Goal: Information Seeking & Learning: Learn about a topic

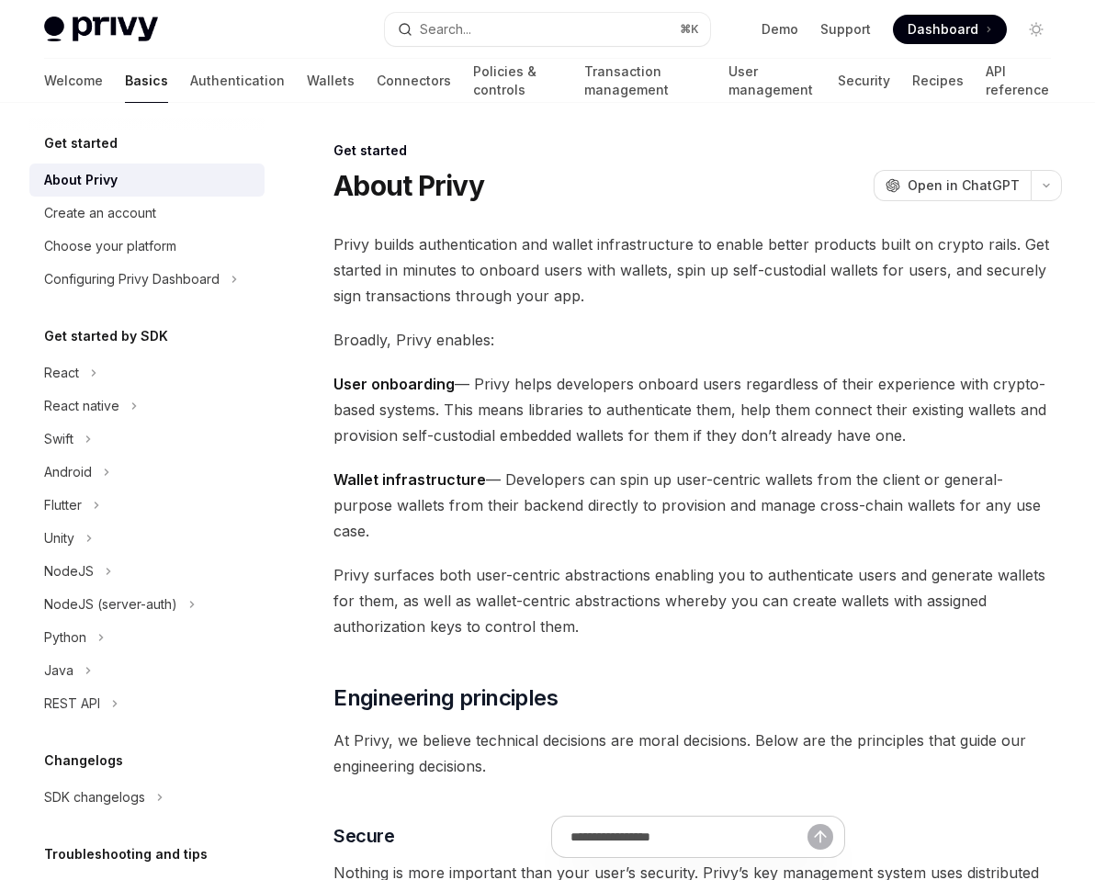
type textarea "*"
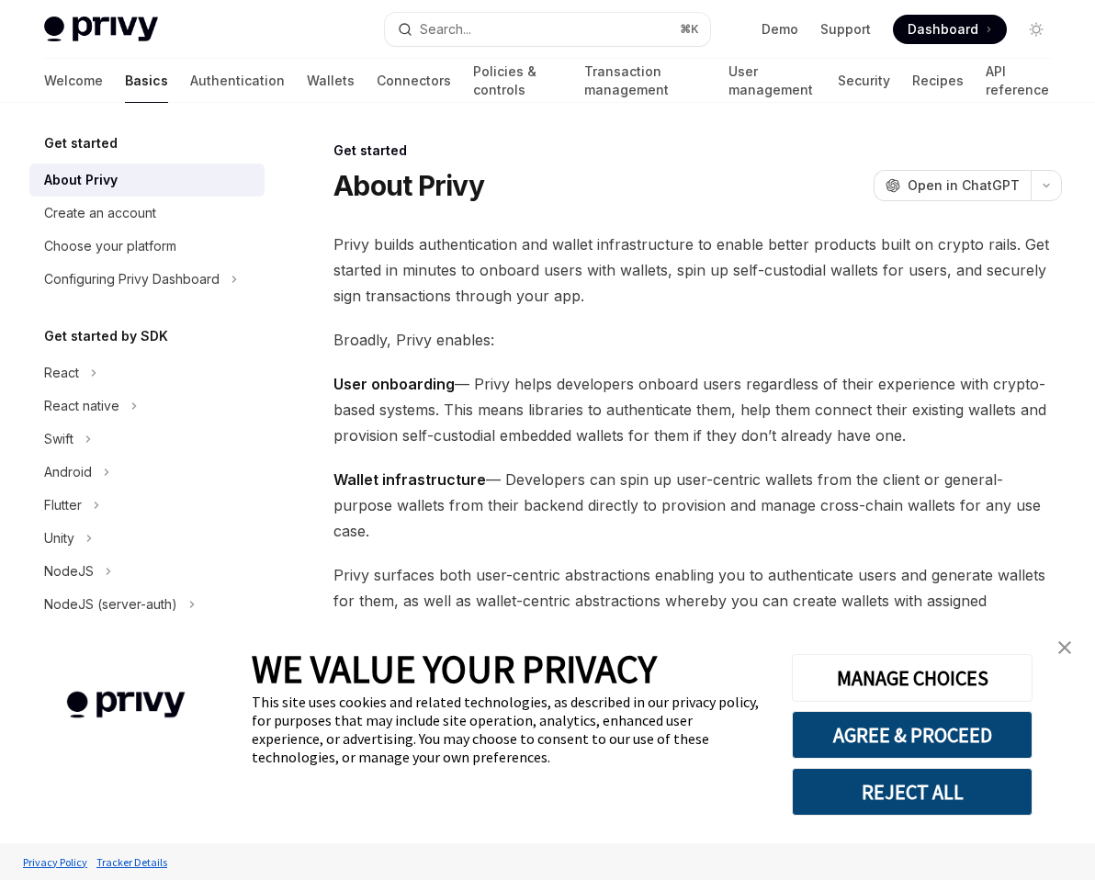
click at [493, 4] on div "Privy Docs home page Search... ⌘ K Demo Support Dashboard Dashboard Search..." at bounding box center [547, 29] width 1007 height 59
click at [477, 24] on button "Search... ⌘ K" at bounding box center [548, 29] width 326 height 33
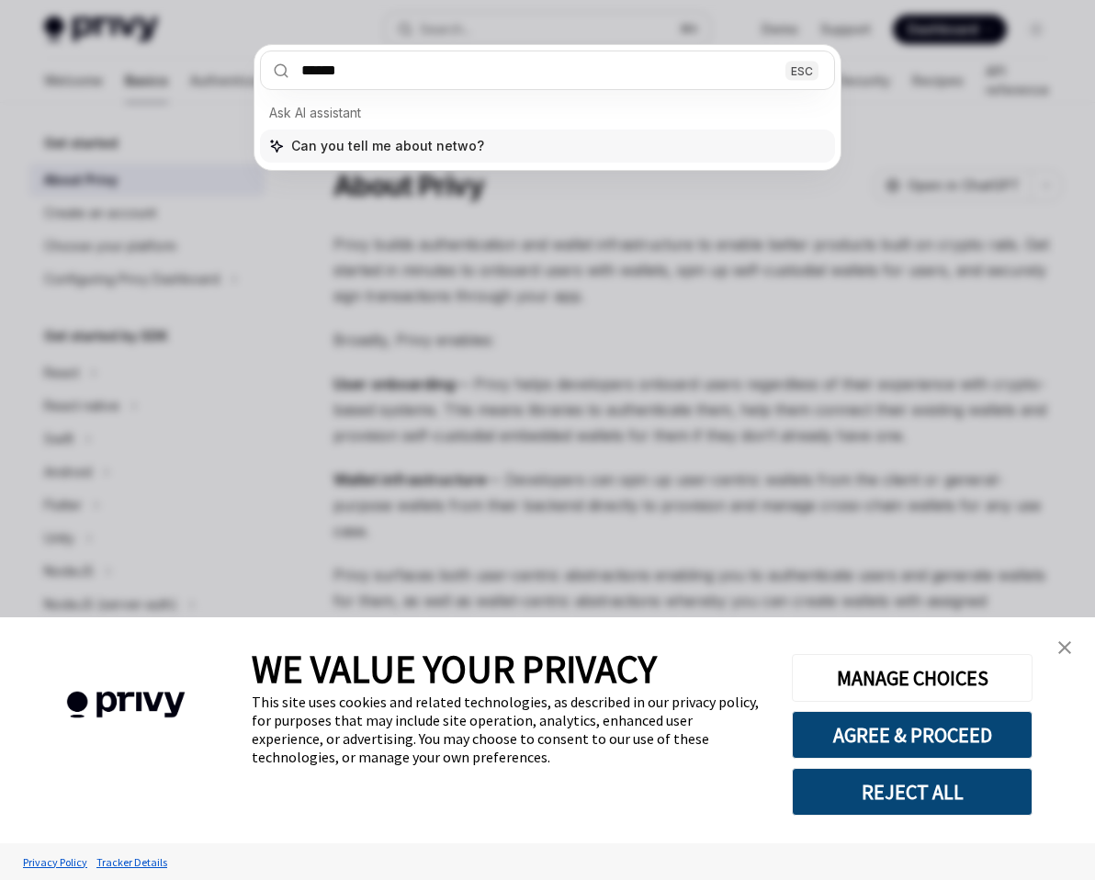
type input "*******"
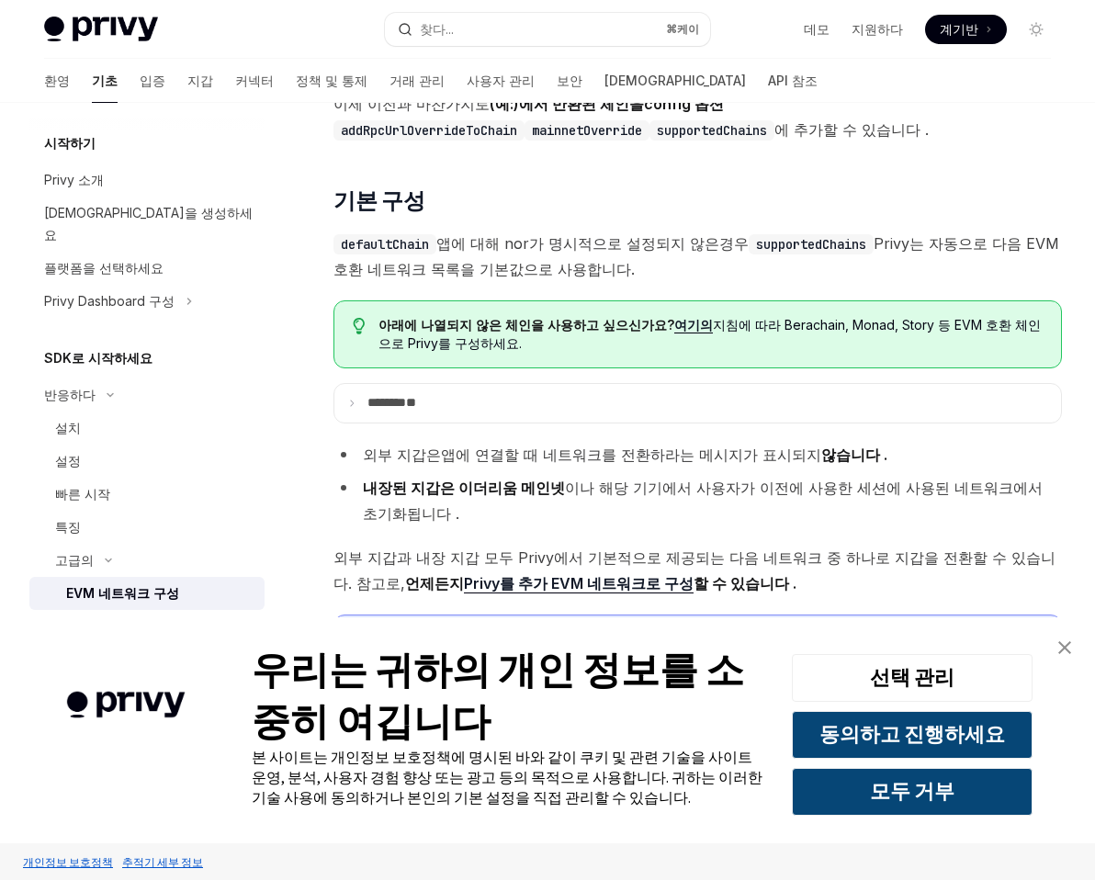
scroll to position [4022, 0]
type textarea "*"
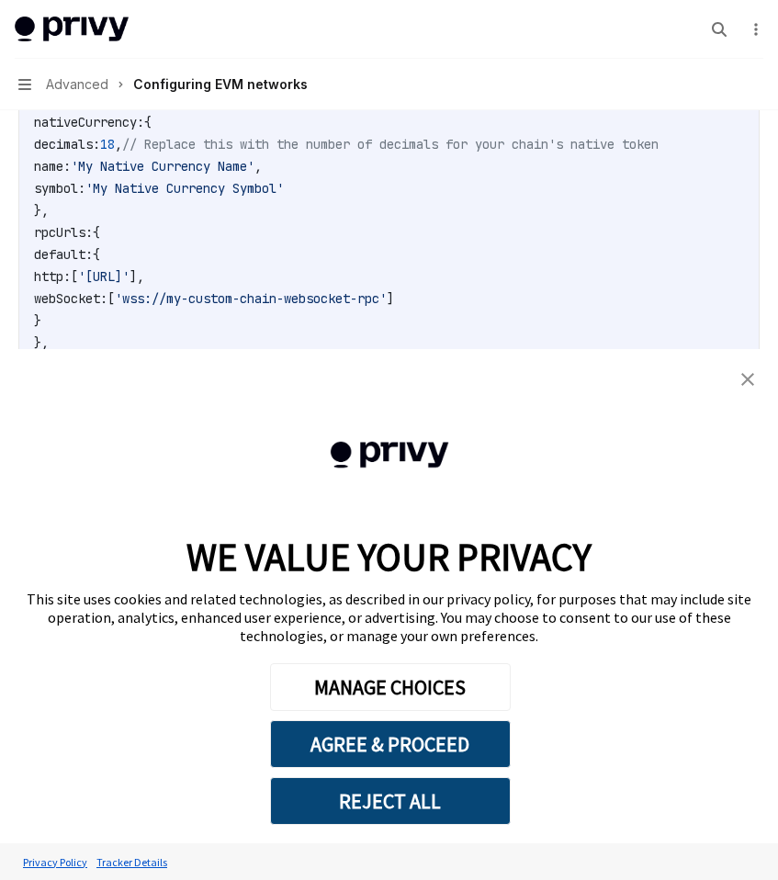
scroll to position [2902, 0]
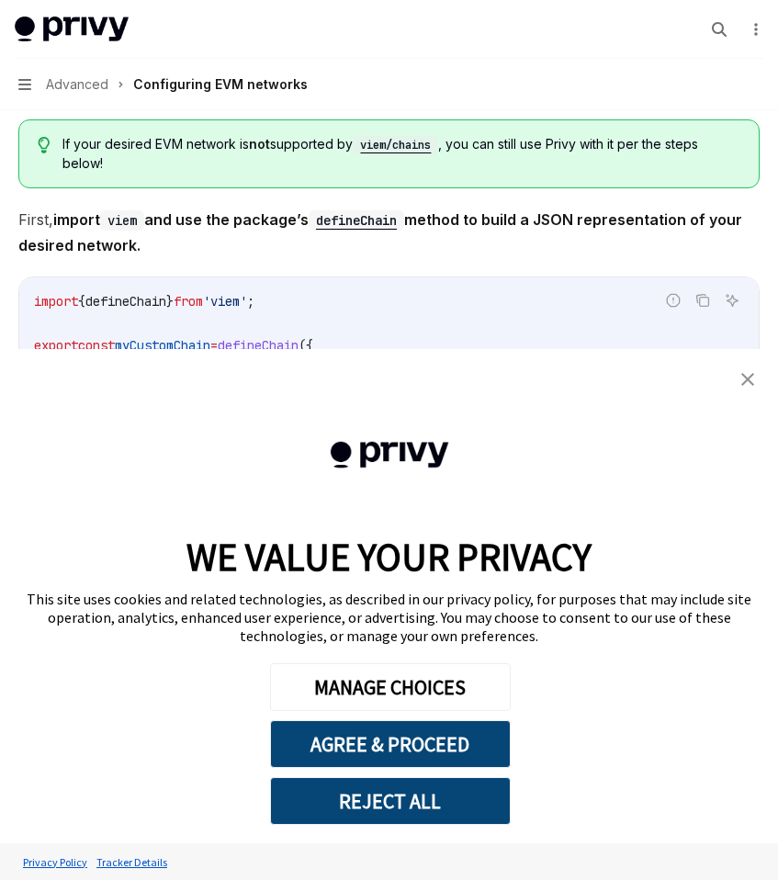
click at [588, 38] on div "Privy Docs home page" at bounding box center [352, 30] width 675 height 26
click at [714, 38] on button "Search..." at bounding box center [718, 29] width 29 height 29
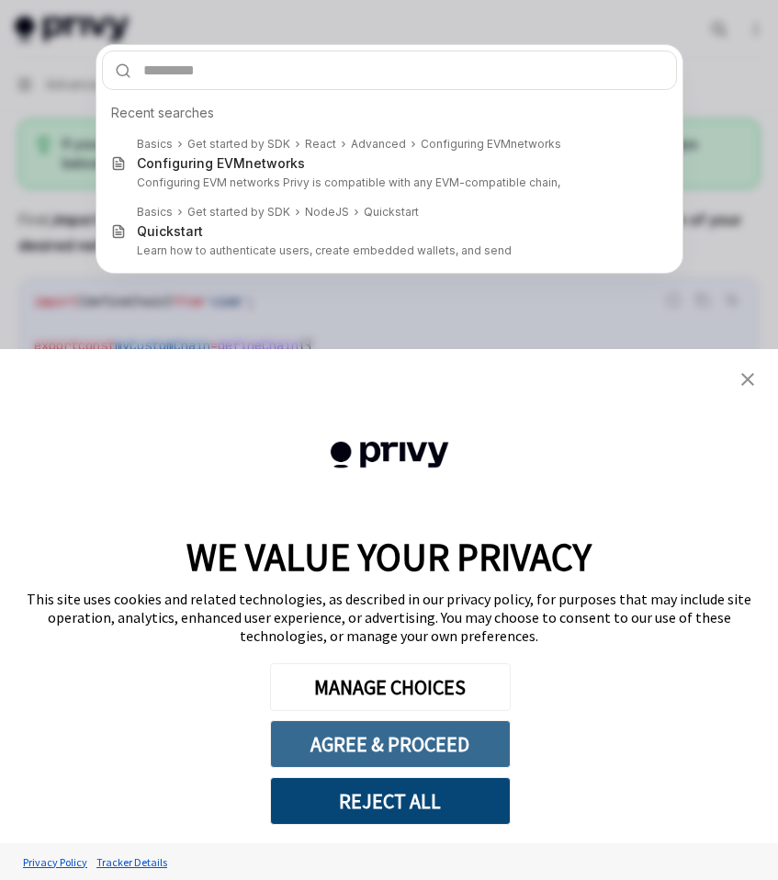
click at [388, 760] on button "AGREE & PROCEED" at bounding box center [390, 744] width 241 height 48
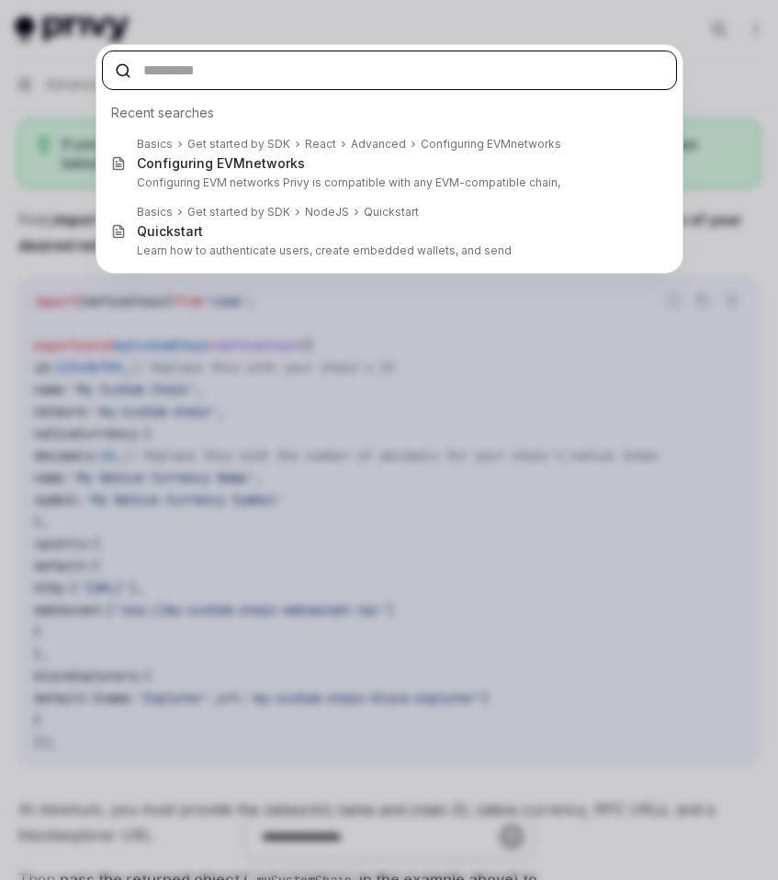
click at [305, 73] on input "text" at bounding box center [389, 70] width 575 height 39
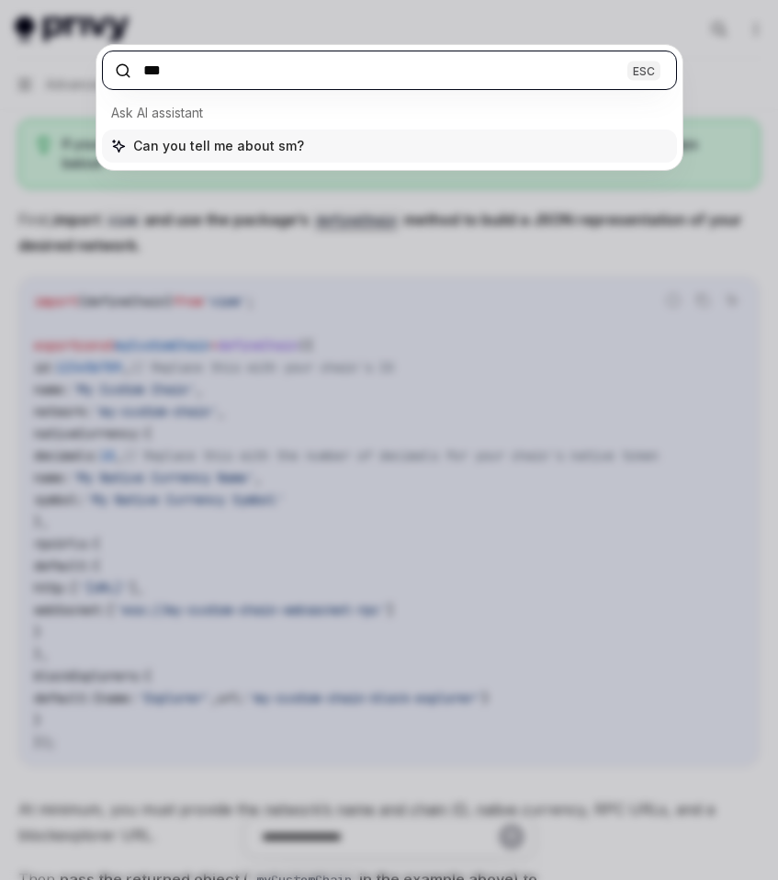
type input "****"
type input "**********"
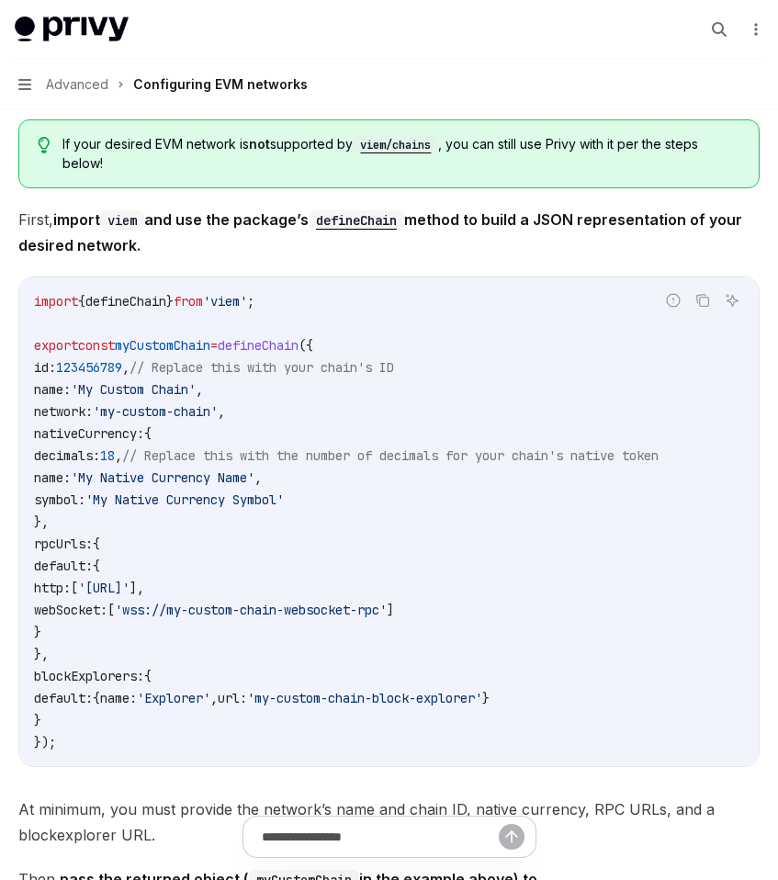
type textarea "*"
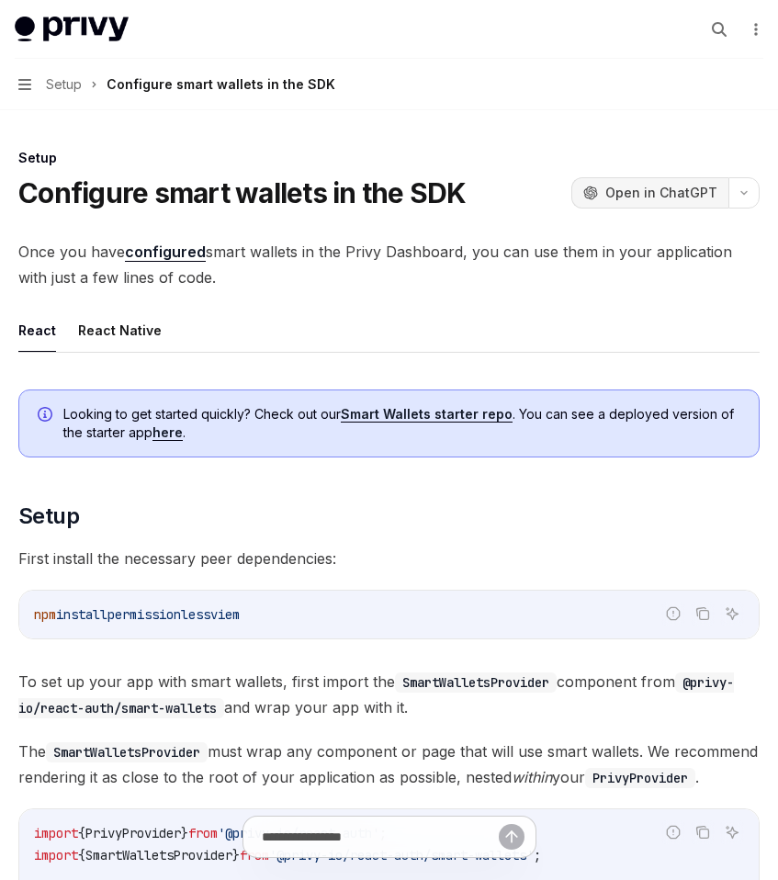
click at [652, 186] on span "Open in ChatGPT" at bounding box center [661, 193] width 112 height 18
click at [408, 413] on link "Smart Wallets starter repo" at bounding box center [427, 414] width 172 height 17
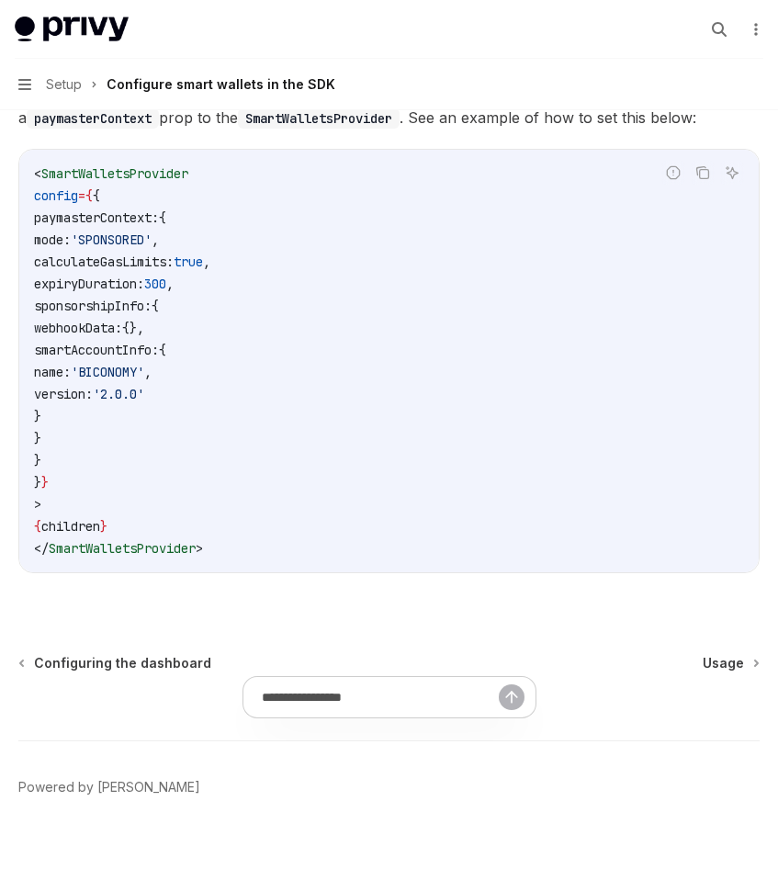
scroll to position [1494, 0]
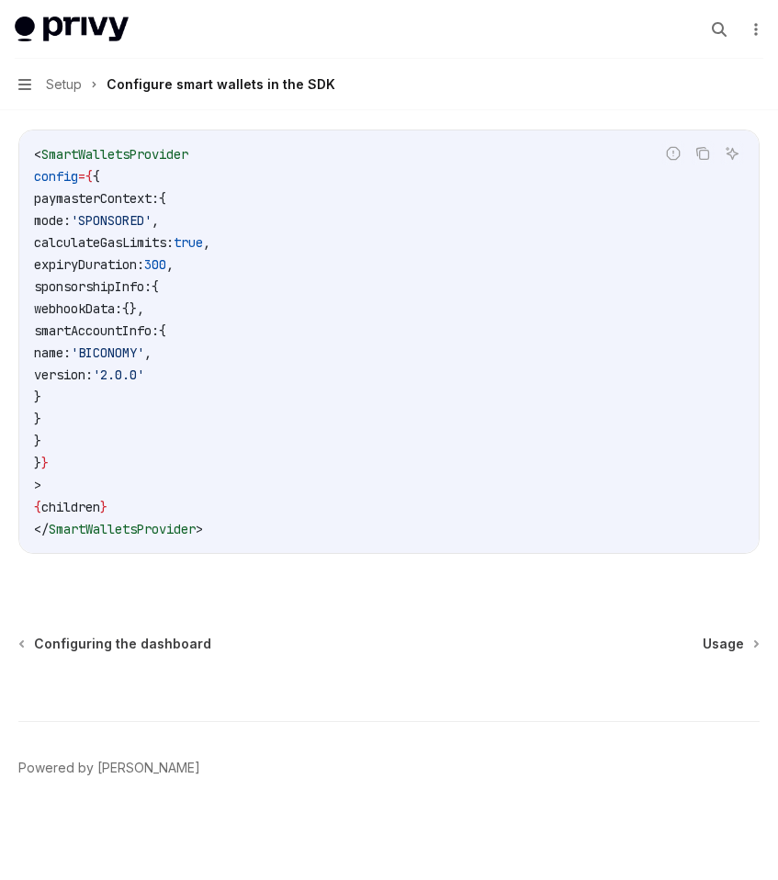
click at [138, 148] on span "SmartWalletsProvider" at bounding box center [114, 154] width 147 height 17
copy span "SmartWalletsProvider"
click at [574, 245] on code "< SmartWalletsProvider config = { { paymasterContext: { mode: 'SPONSORED' , cal…" at bounding box center [389, 341] width 710 height 397
click at [720, 33] on icon "button" at bounding box center [719, 29] width 15 height 15
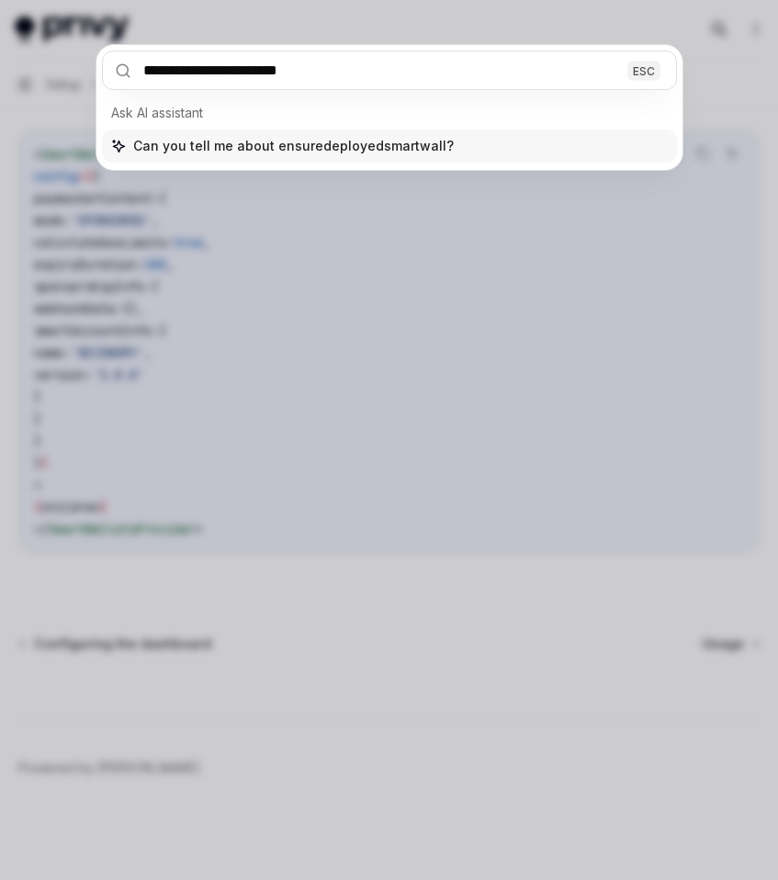
type input "**********"
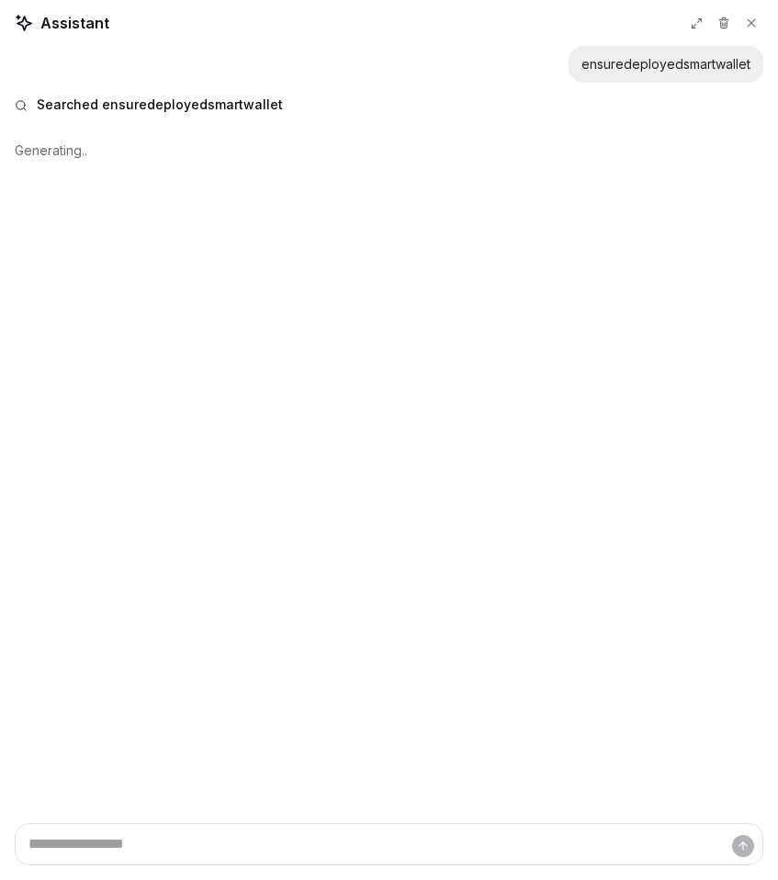
type textarea "*"
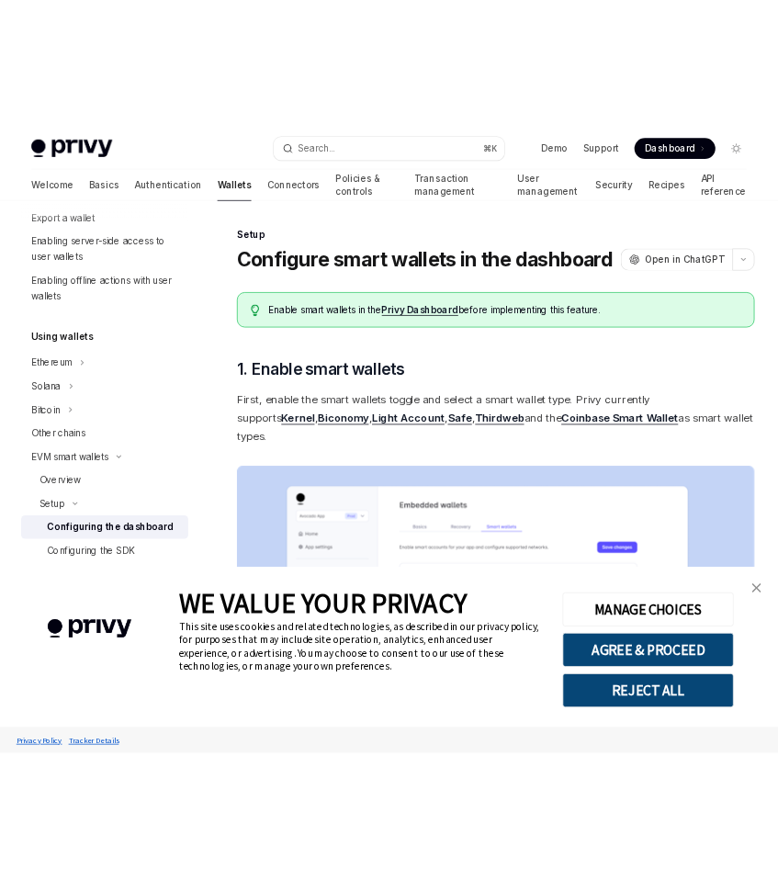
scroll to position [58, 0]
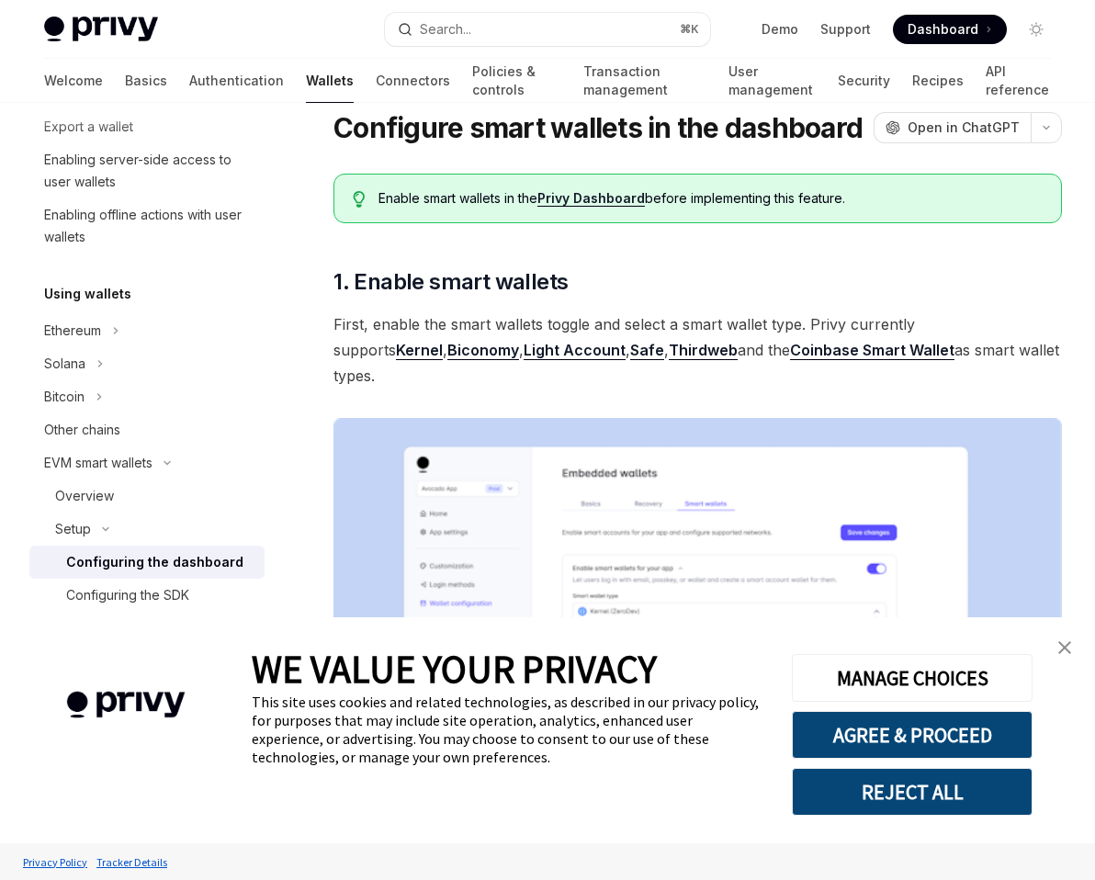
type textarea "*"
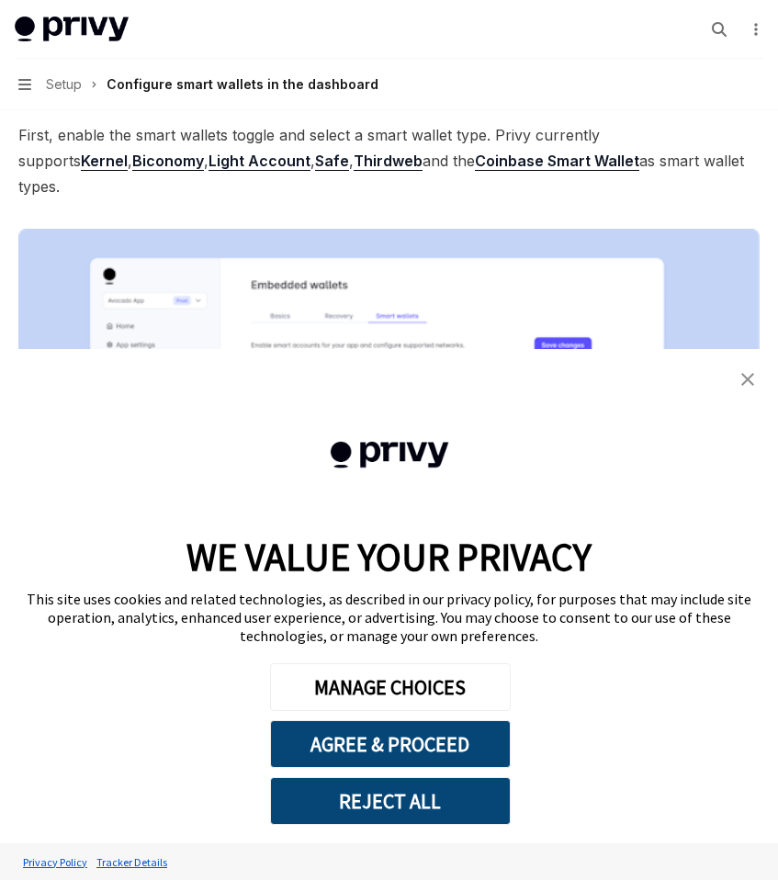
scroll to position [400, 0]
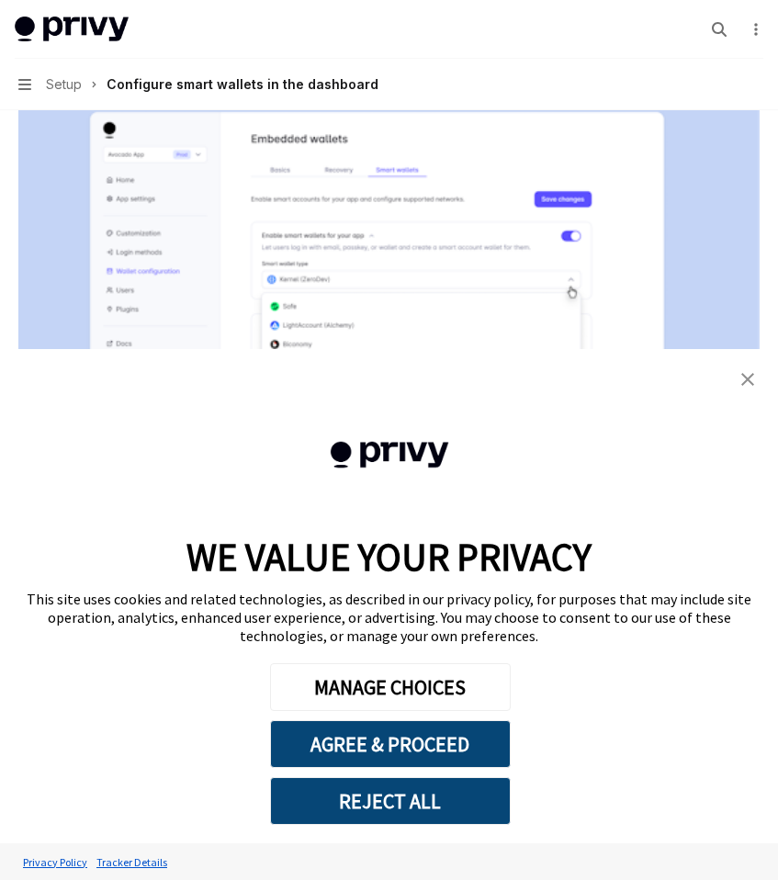
click at [745, 379] on img "close banner" at bounding box center [747, 379] width 13 height 13
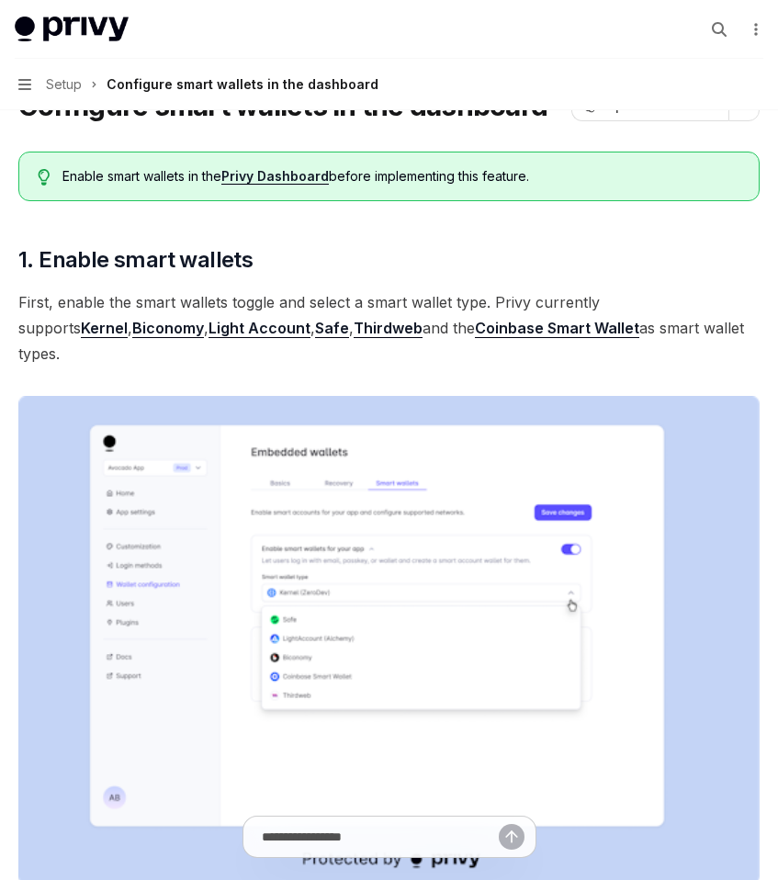
scroll to position [108, 0]
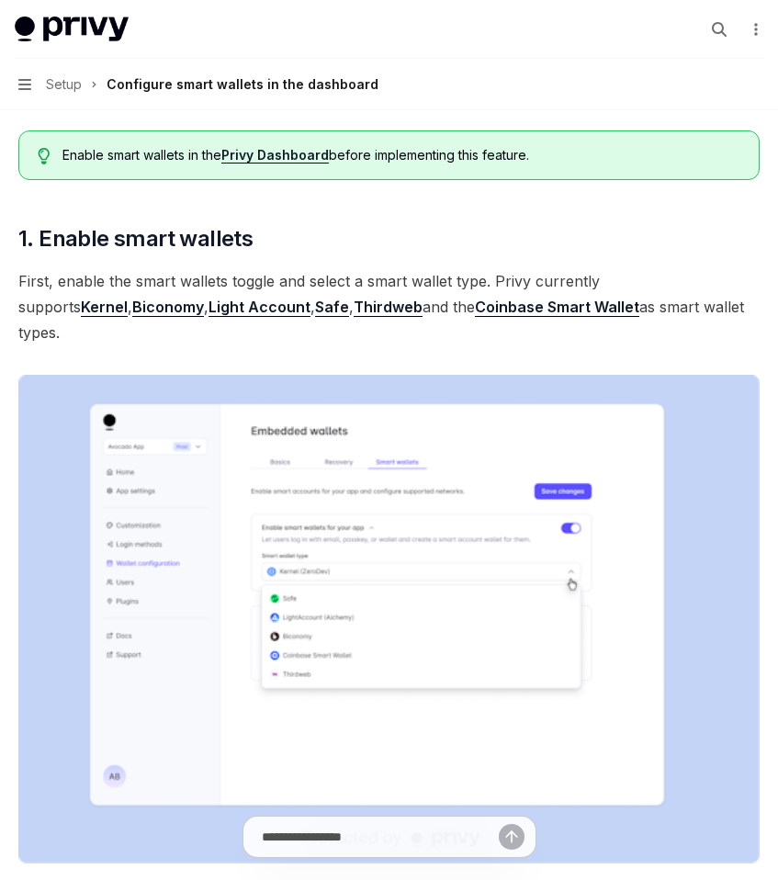
click at [128, 298] on link "Kernel" at bounding box center [104, 307] width 47 height 19
click at [132, 315] on link "Biconomy" at bounding box center [168, 307] width 72 height 19
click at [315, 307] on link "Safe" at bounding box center [332, 307] width 34 height 19
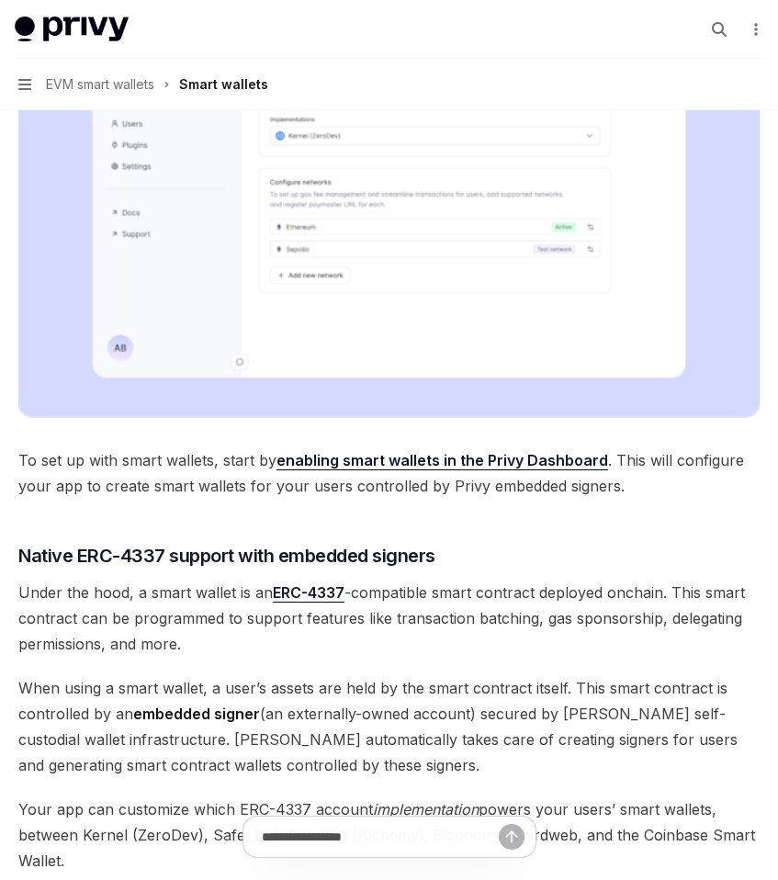
scroll to position [592, 0]
click at [193, 725] on span "When using a smart wallet, a user’s assets are held by the smart contract itsel…" at bounding box center [388, 725] width 741 height 103
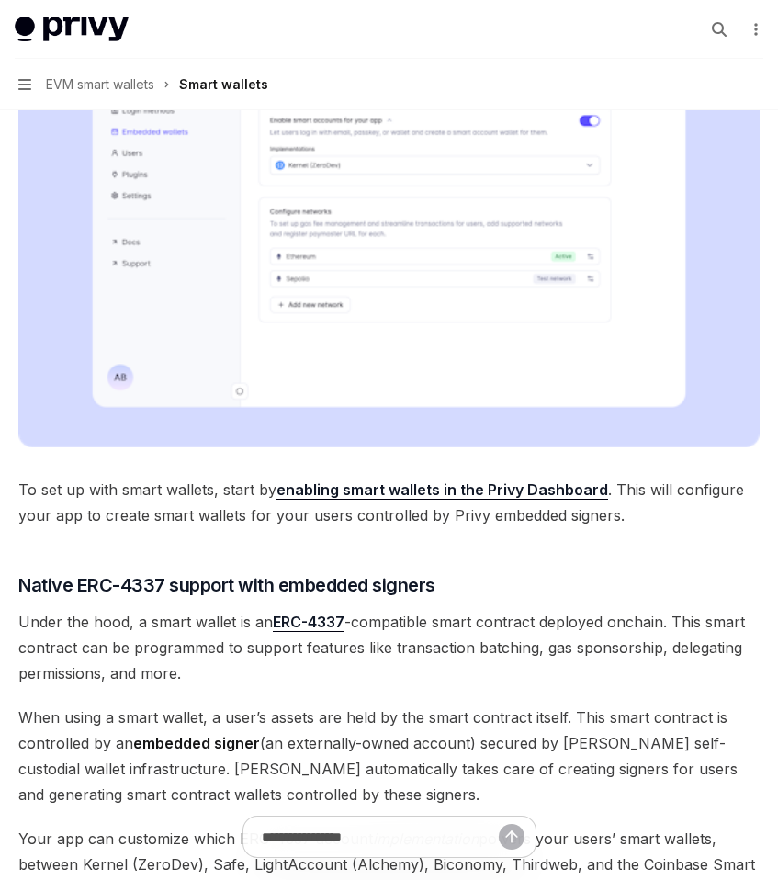
scroll to position [576, 0]
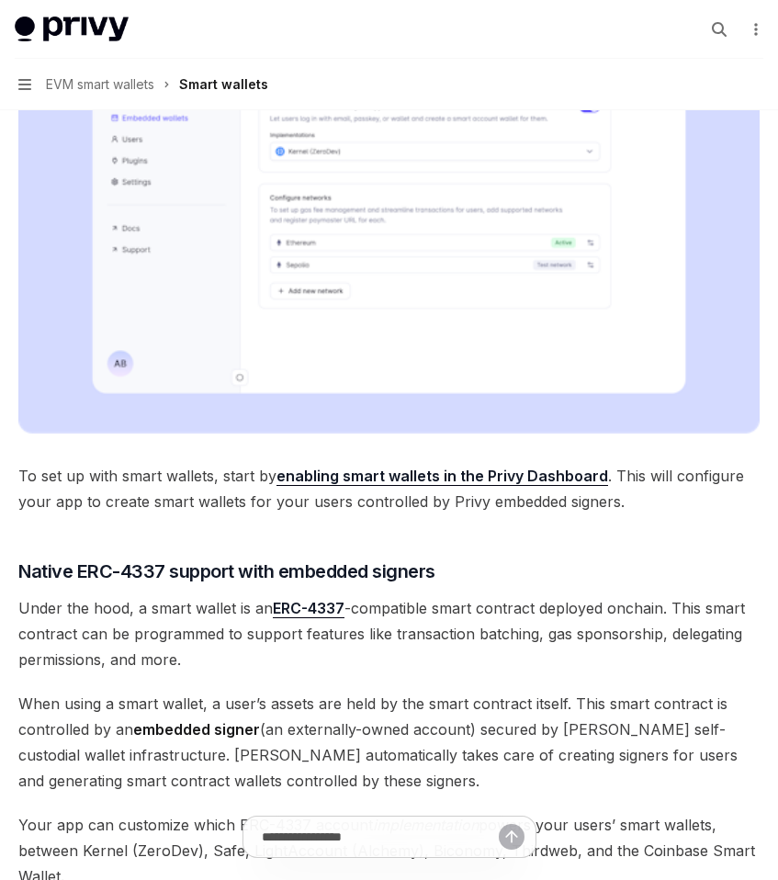
click at [704, 35] on button "Search..." at bounding box center [718, 29] width 29 height 29
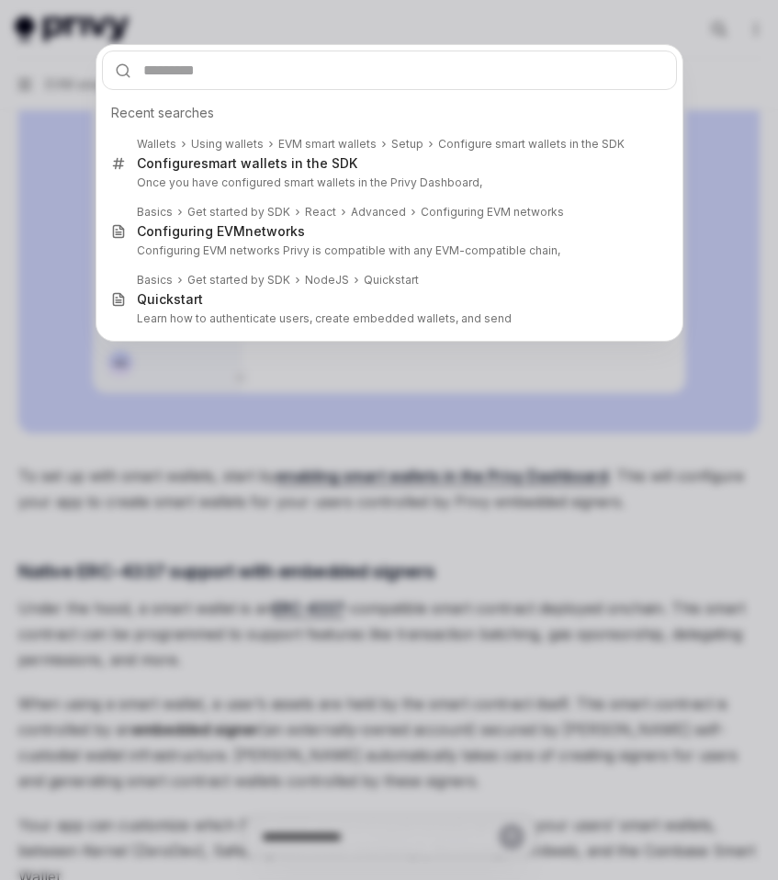
type input "**********"
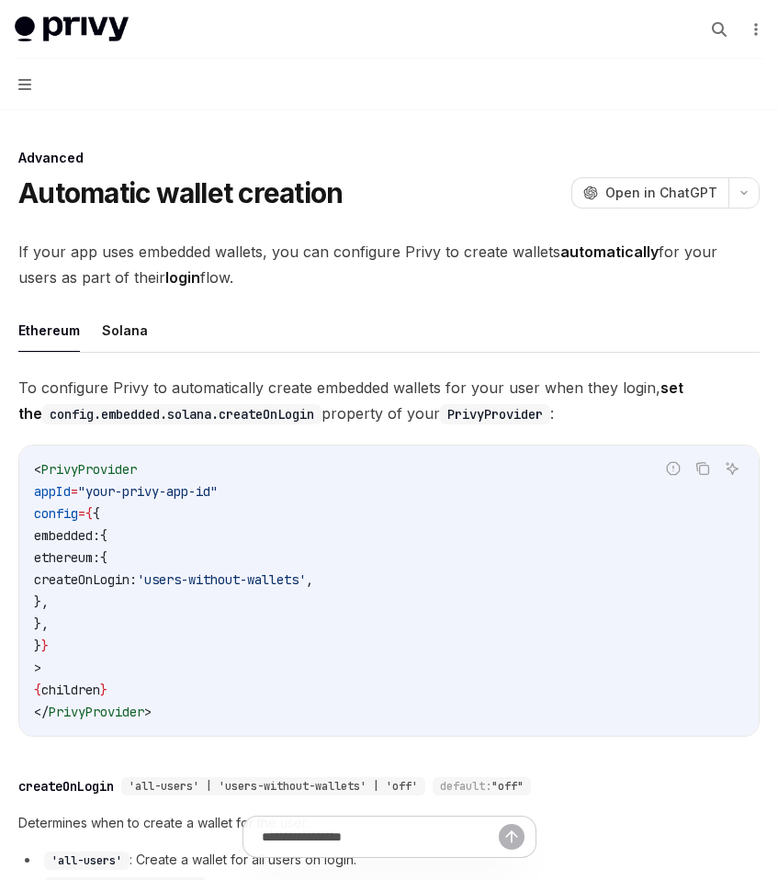
type textarea "*"
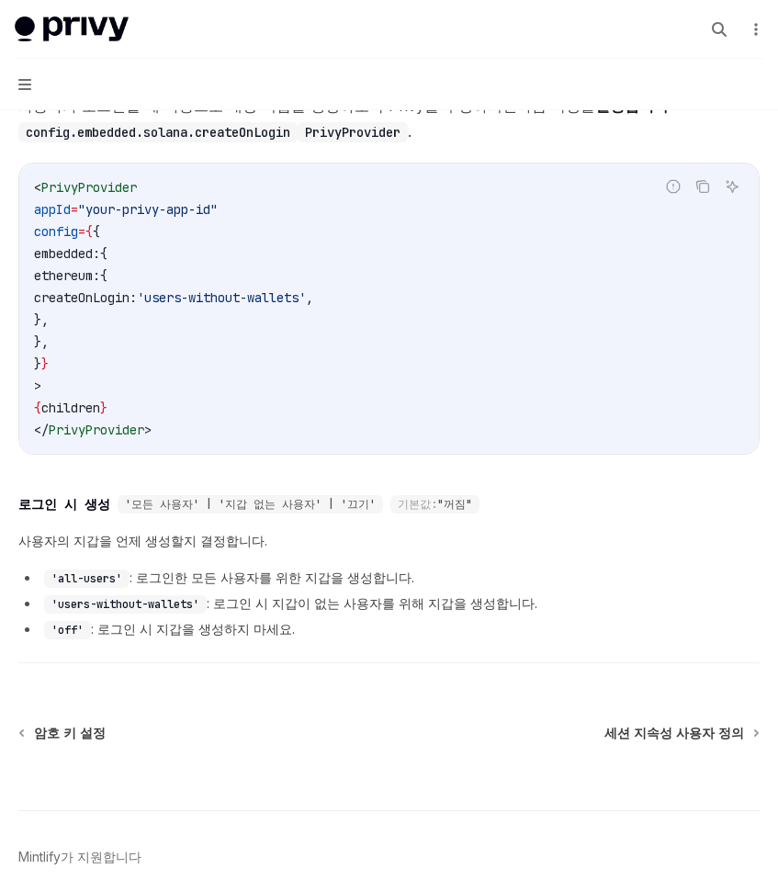
scroll to position [345, 0]
